Goal: Information Seeking & Learning: Learn about a topic

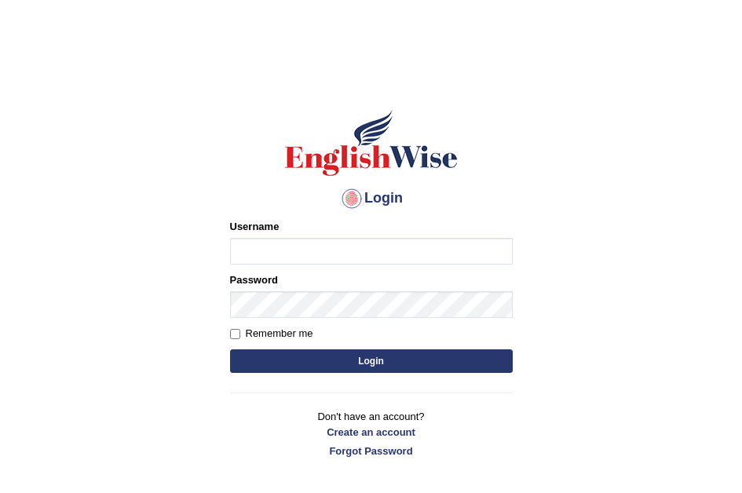
type input "navdeep2024"
click at [308, 364] on button "Login" at bounding box center [371, 361] width 283 height 24
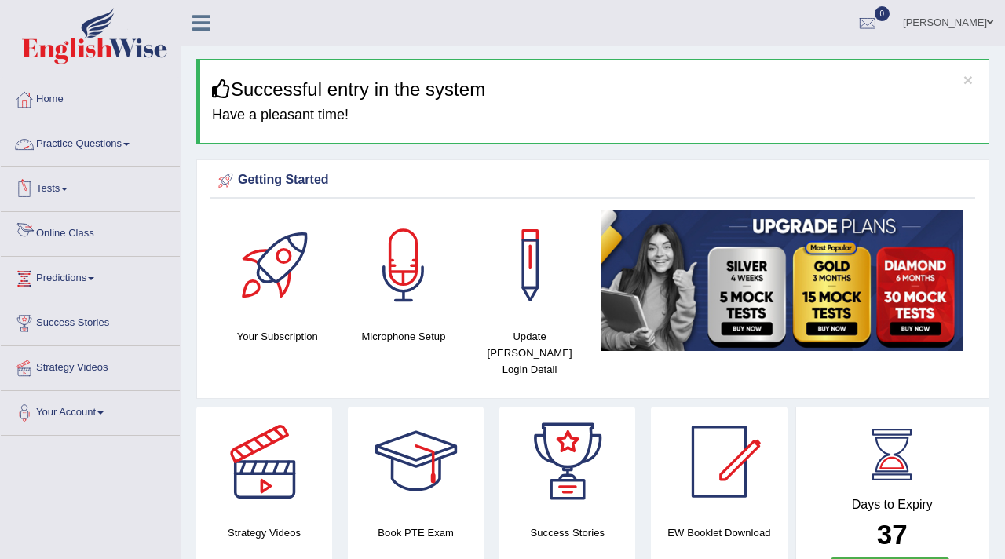
click at [67, 193] on link "Tests" at bounding box center [90, 186] width 179 height 39
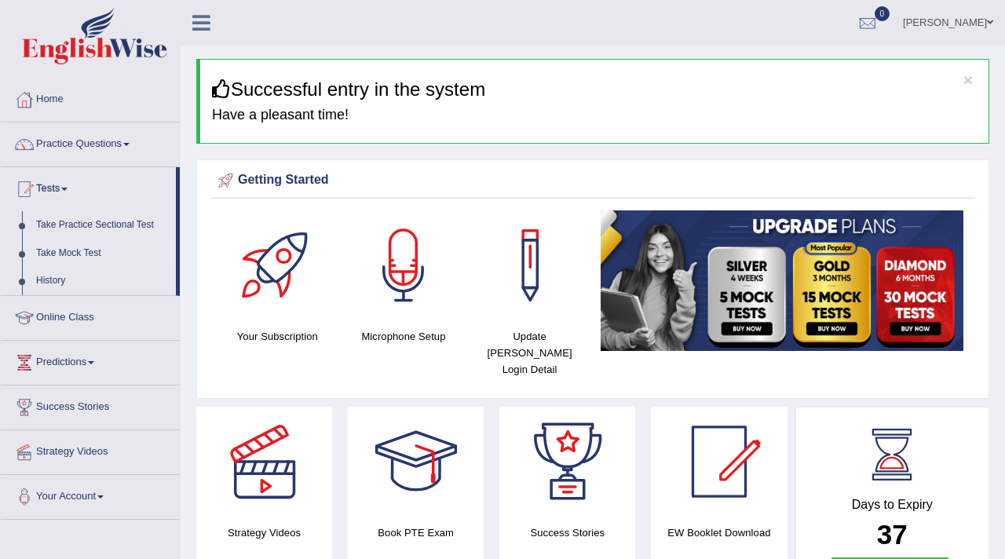
click at [71, 250] on link "Take Mock Test" at bounding box center [102, 253] width 147 height 28
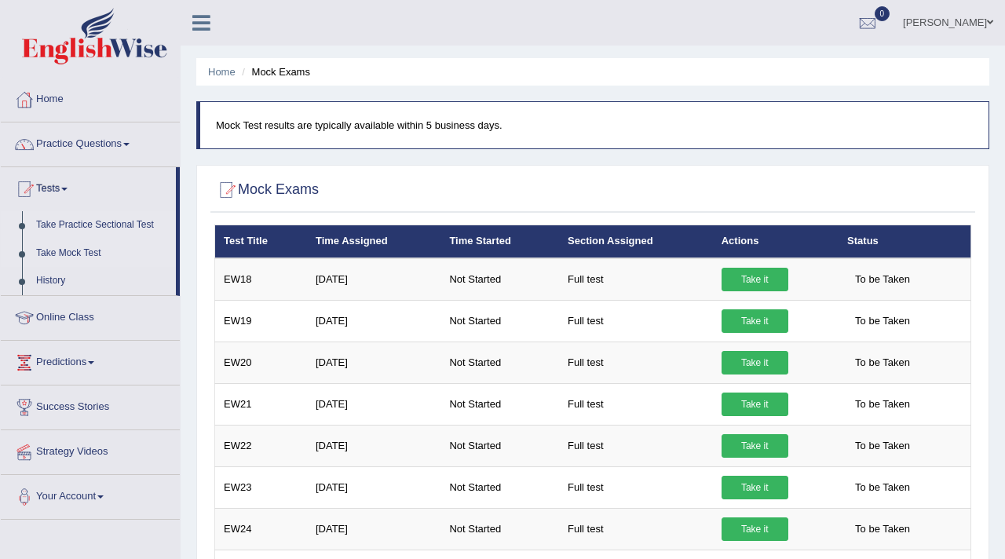
click at [89, 218] on link "Take Practice Sectional Test" at bounding box center [102, 225] width 147 height 28
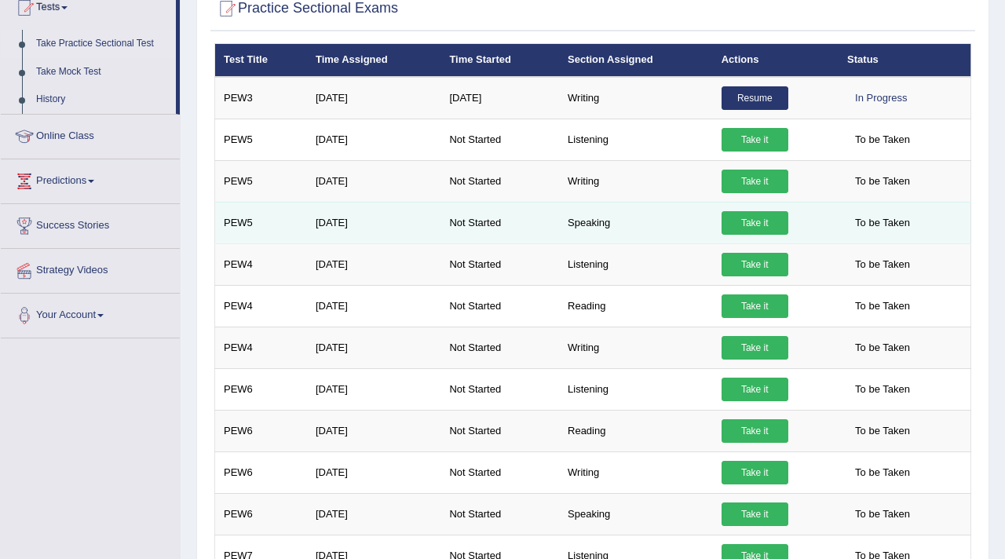
scroll to position [182, 0]
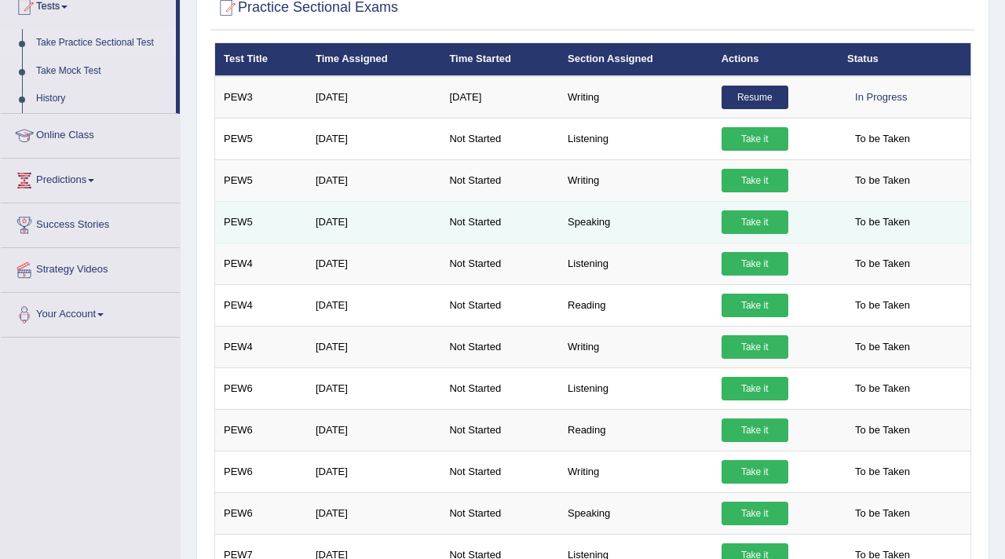
click at [741, 220] on link "Take it" at bounding box center [754, 222] width 67 height 24
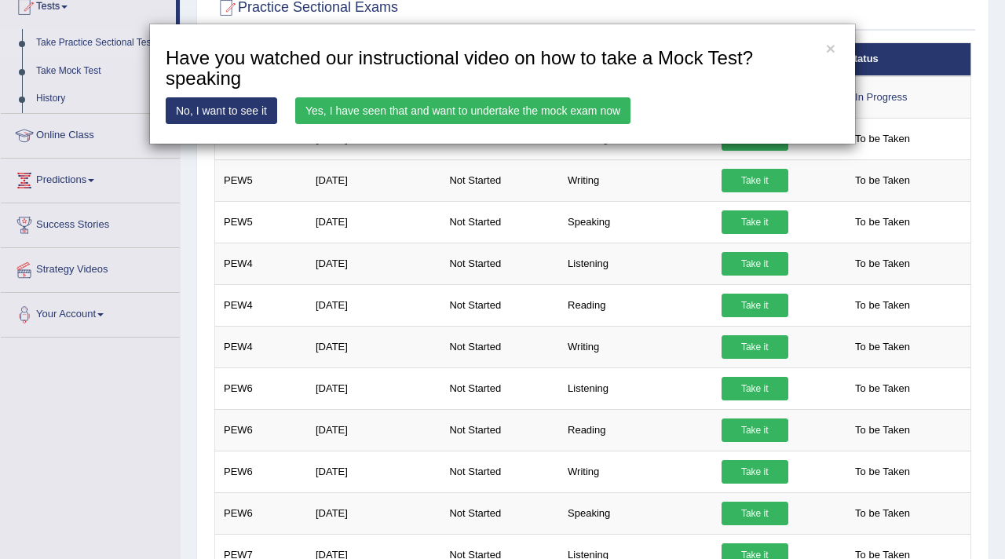
click at [414, 111] on link "Yes, I have seen that and want to undertake the mock exam now" at bounding box center [462, 110] width 335 height 27
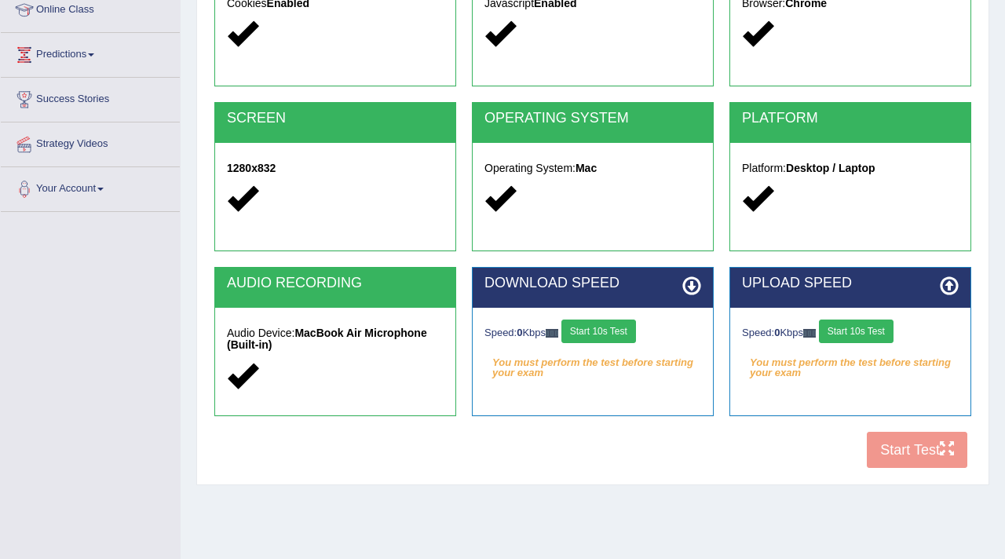
scroll to position [232, 0]
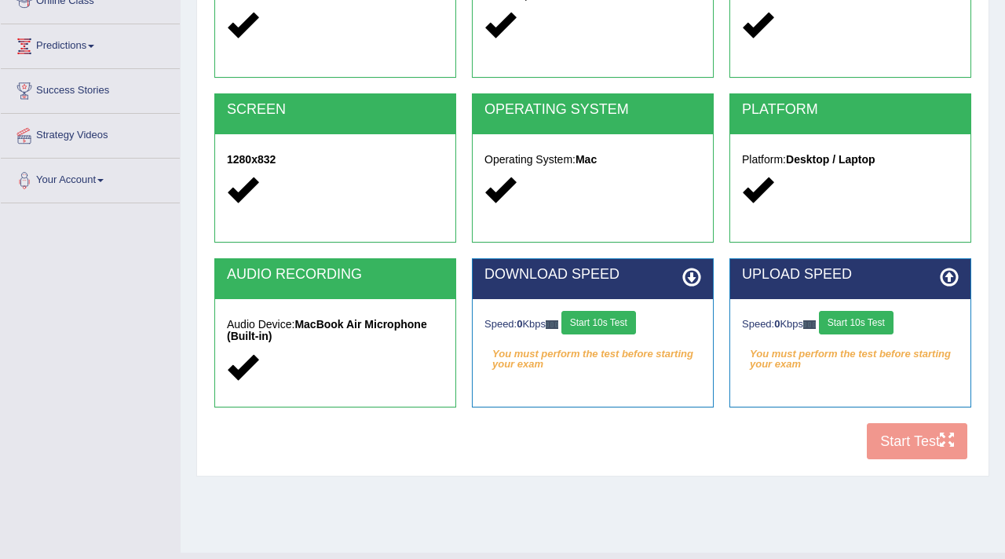
click at [617, 324] on button "Start 10s Test" at bounding box center [598, 323] width 75 height 24
click at [849, 329] on div "Speed: 0 Kbps Start 10s Test" at bounding box center [850, 324] width 217 height 27
click at [856, 323] on button "Start 10s Test" at bounding box center [856, 323] width 75 height 24
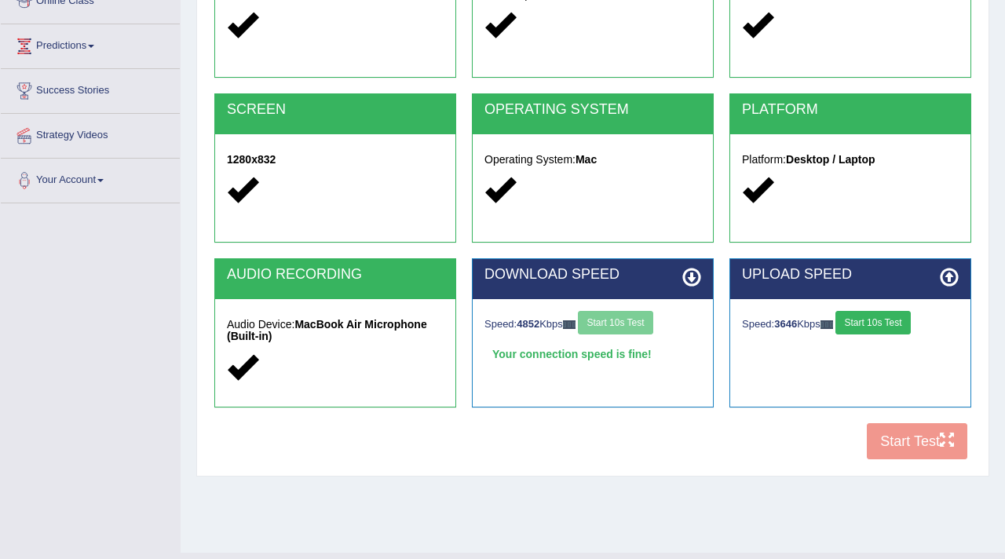
click at [882, 319] on button "Start 10s Test" at bounding box center [872, 323] width 75 height 24
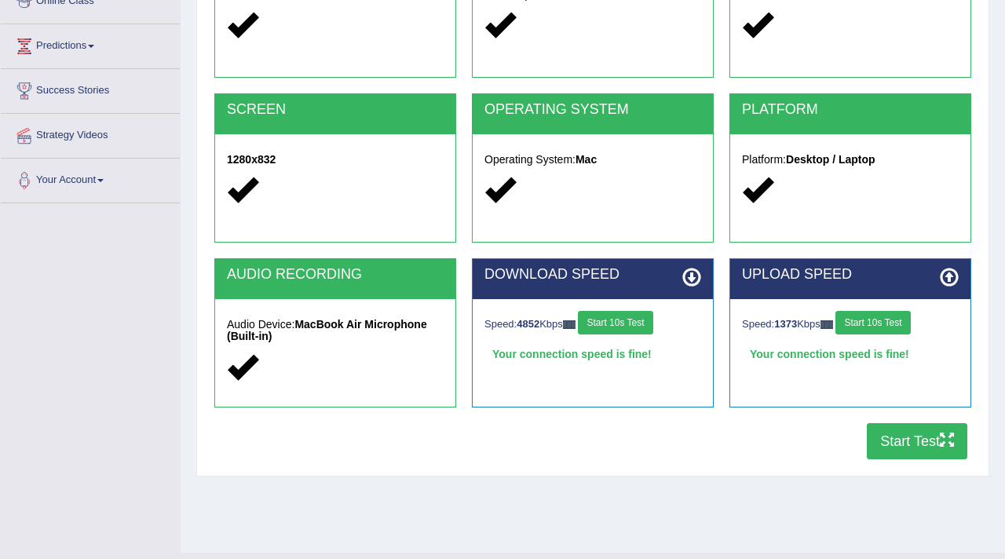
click at [901, 446] on button "Start Test" at bounding box center [917, 441] width 100 height 36
